Goal: Find contact information: Find contact information

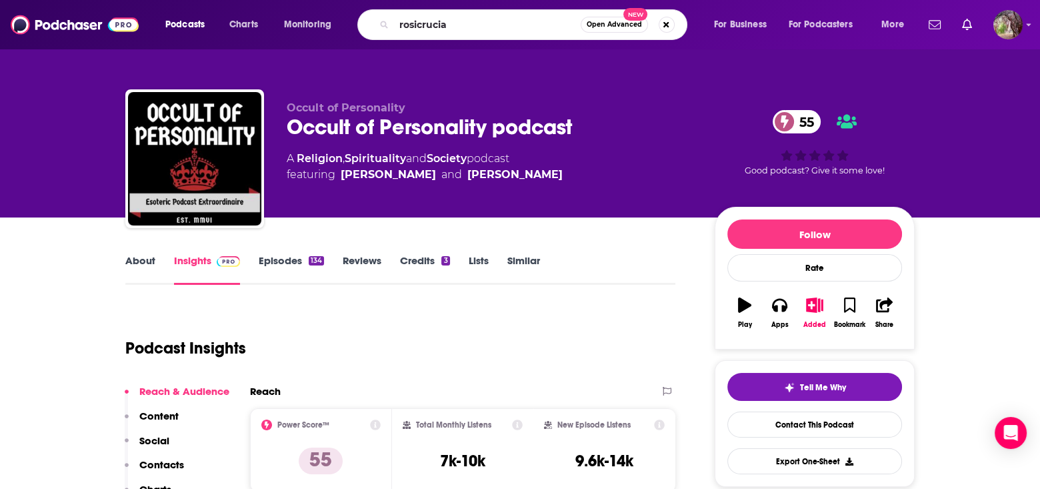
type input "rosicrucian"
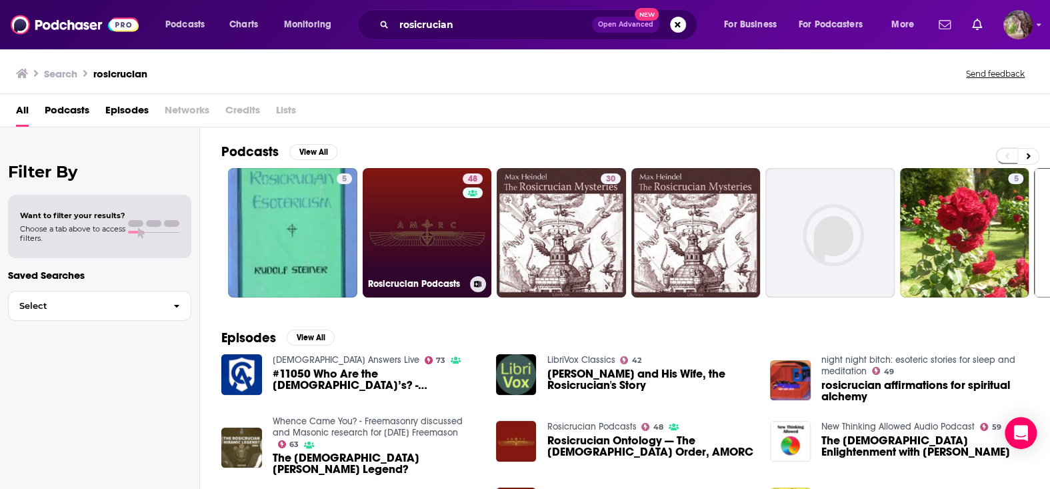
click at [433, 234] on link "48 Rosicrucian Podcasts" at bounding box center [427, 232] width 129 height 129
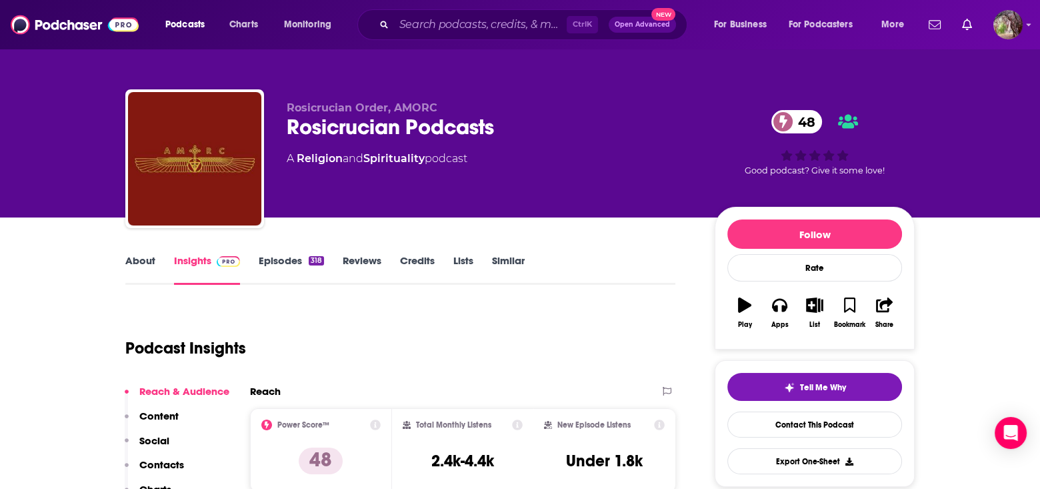
click at [138, 259] on link "About" at bounding box center [140, 269] width 30 height 31
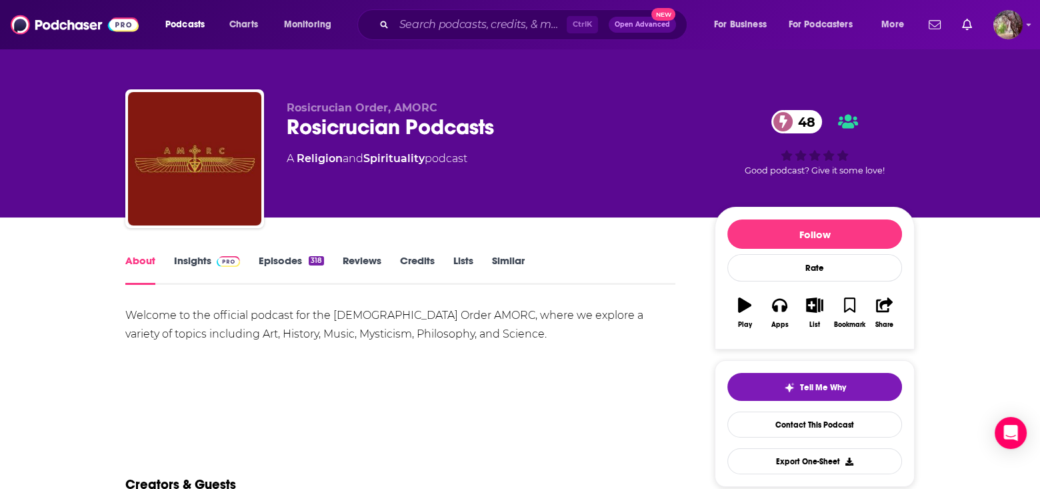
click at [187, 259] on link "Insights" at bounding box center [207, 269] width 66 height 31
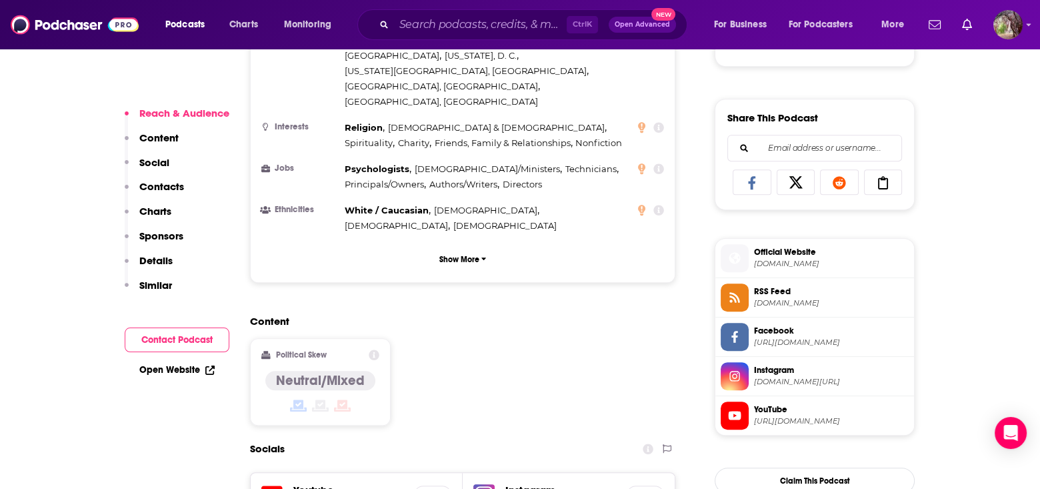
scroll to position [1000, 0]
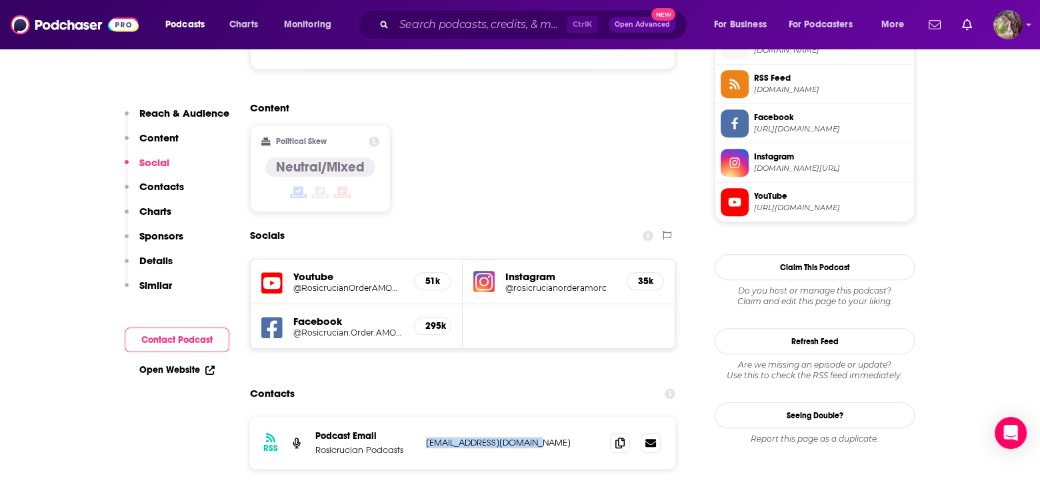
drag, startPoint x: 538, startPoint y: 371, endPoint x: 415, endPoint y: 373, distance: 122.7
click at [0, 0] on div "Podcast Email Rosicrucian Podcasts [EMAIL_ADDRESS][DOMAIN_NAME] [EMAIL_ADDRESS]…" at bounding box center [0, 0] width 0 height 0
copy div "[EMAIL_ADDRESS][DOMAIN_NAME]"
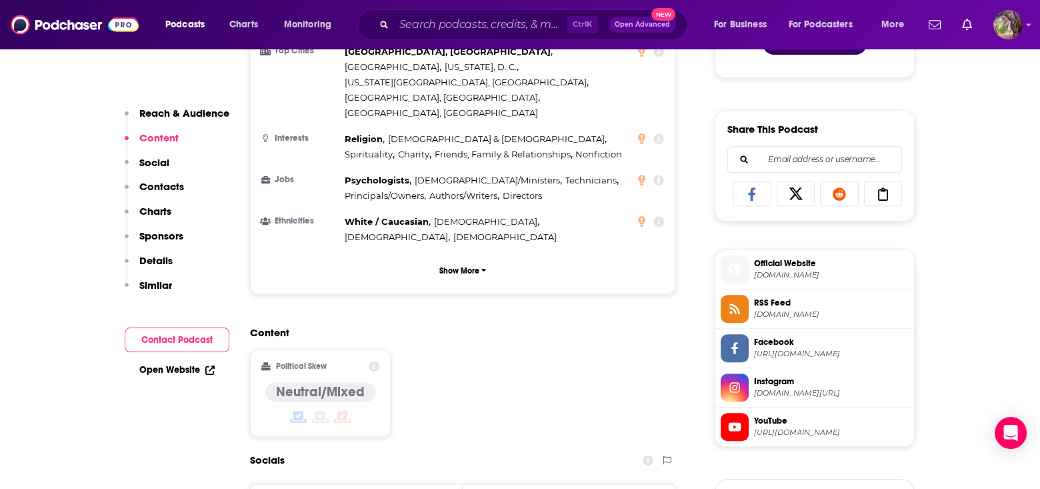
scroll to position [800, 0]
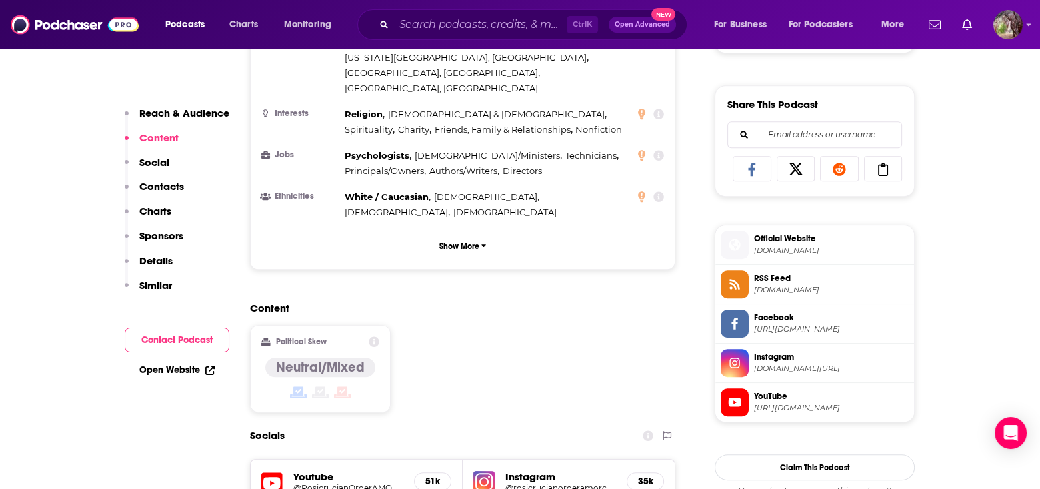
click at [805, 238] on span "Official Website" at bounding box center [831, 239] width 155 height 12
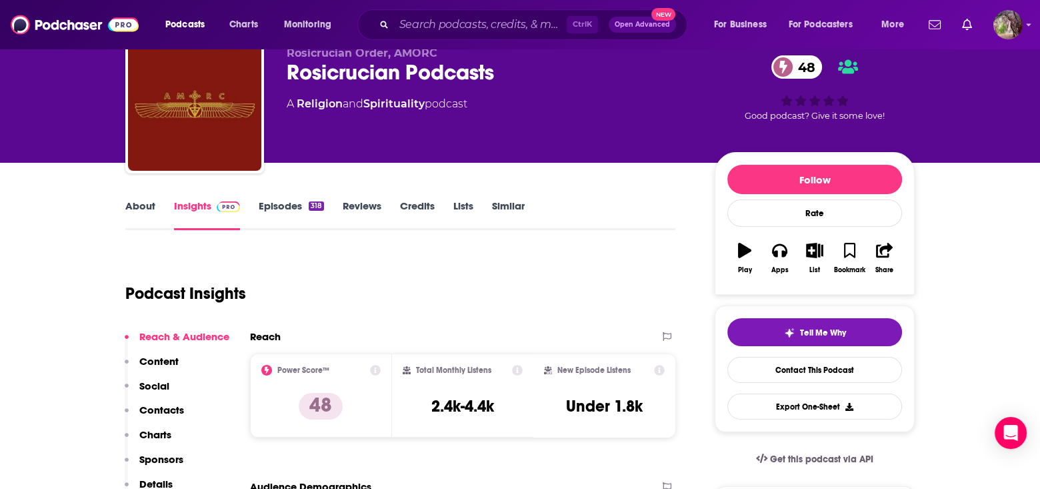
scroll to position [0, 0]
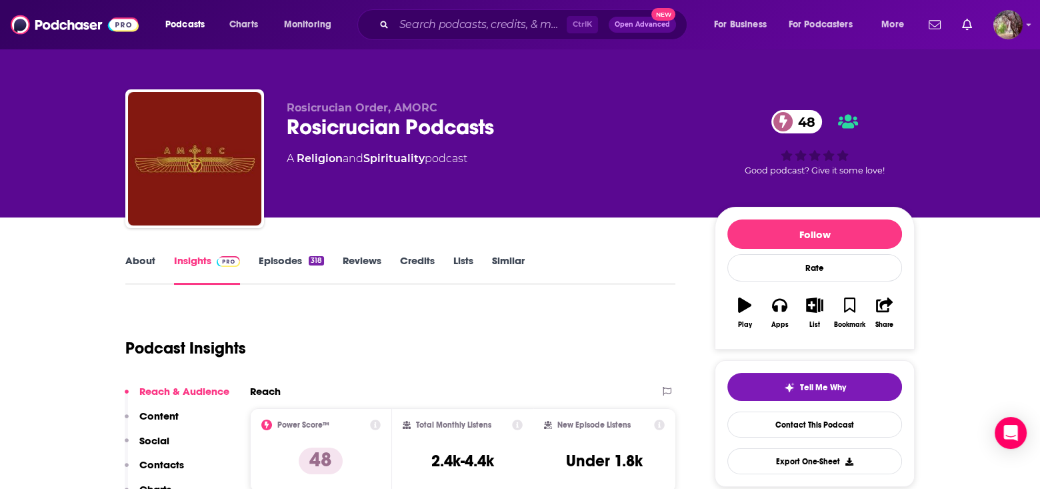
click at [138, 261] on link "About" at bounding box center [140, 269] width 30 height 31
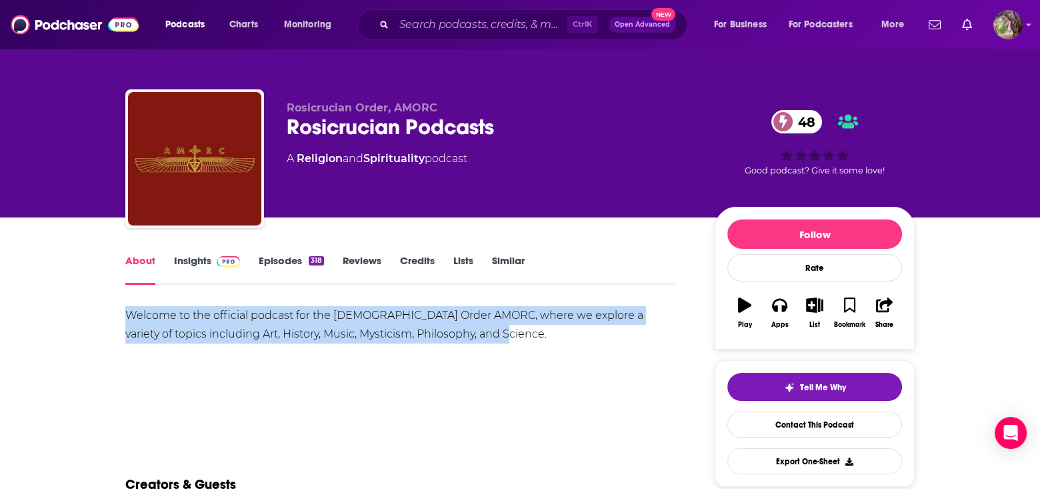
drag, startPoint x: 479, startPoint y: 335, endPoint x: 121, endPoint y: 321, distance: 358.4
copy div "Welcome to the official podcast for the [DEMOGRAPHIC_DATA] Order AMORC, where w…"
